Goal: Navigation & Orientation: Find specific page/section

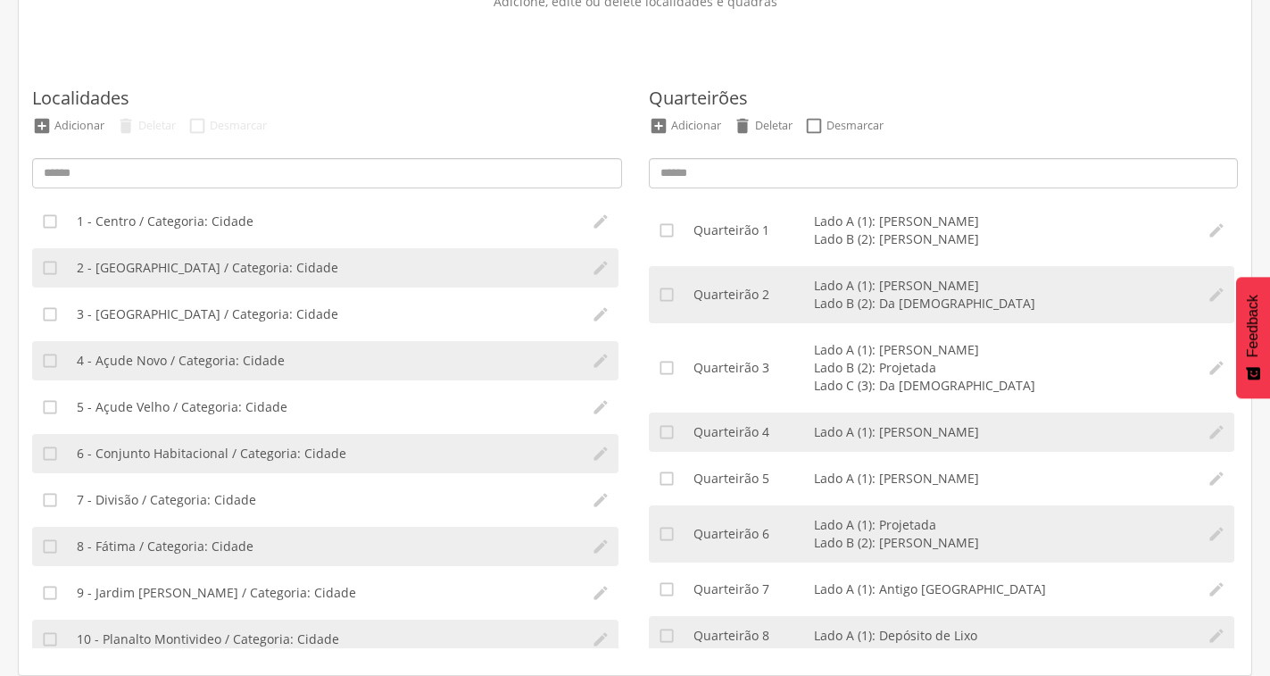
scroll to position [14, 0]
